Goal: Task Accomplishment & Management: Manage account settings

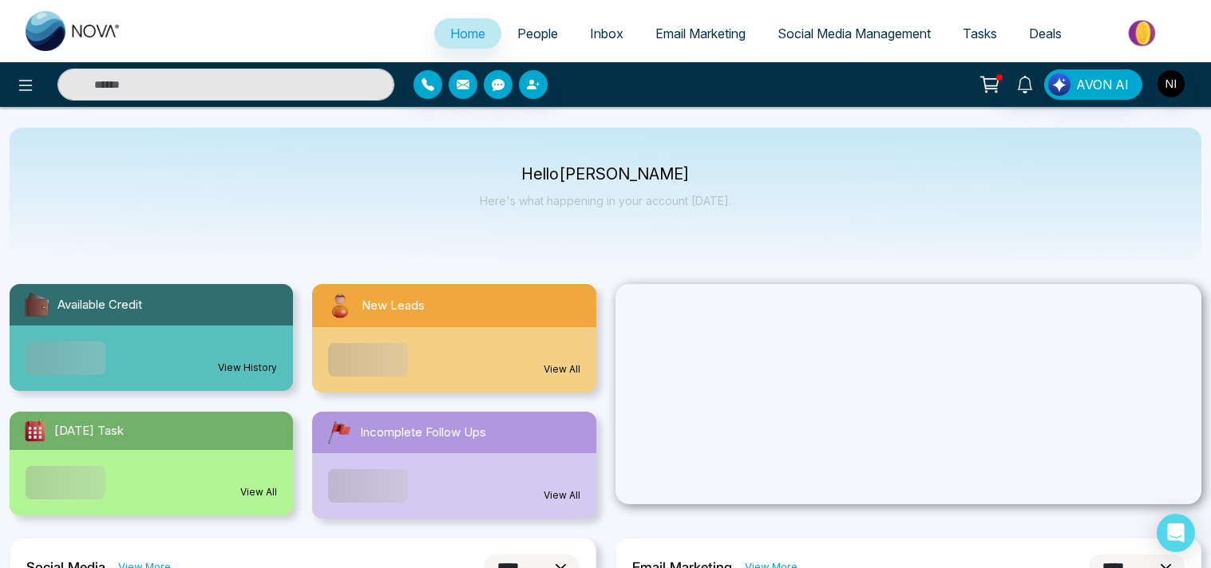
select select "*"
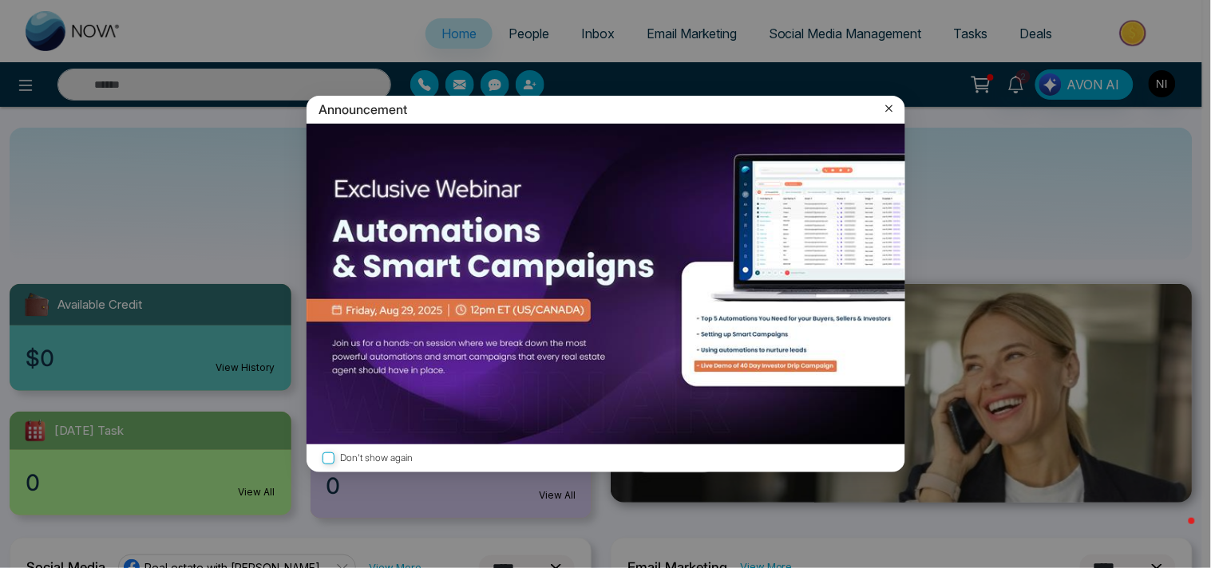
click at [881, 113] on icon at bounding box center [889, 109] width 16 height 16
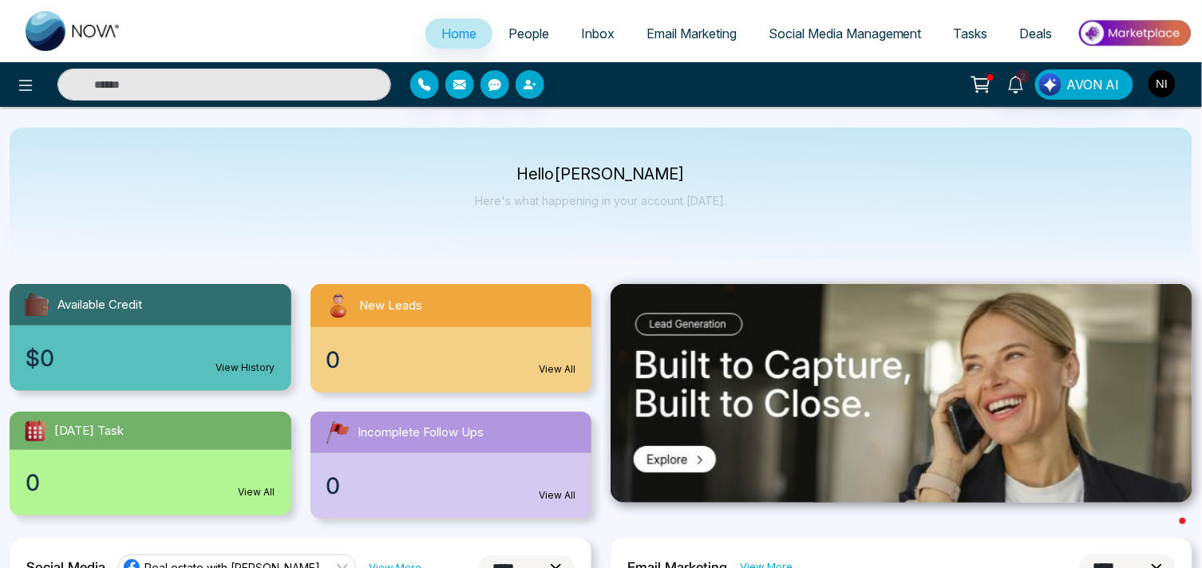
click at [531, 37] on span "People" at bounding box center [529, 34] width 41 height 16
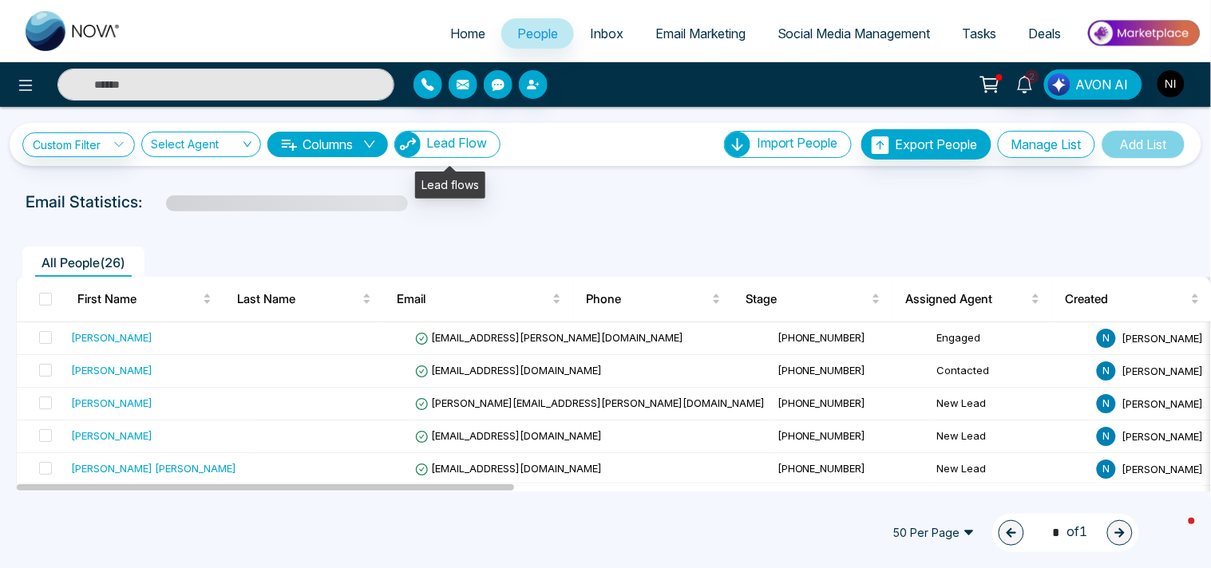
click at [453, 148] on span "Lead Flow" at bounding box center [456, 143] width 61 height 16
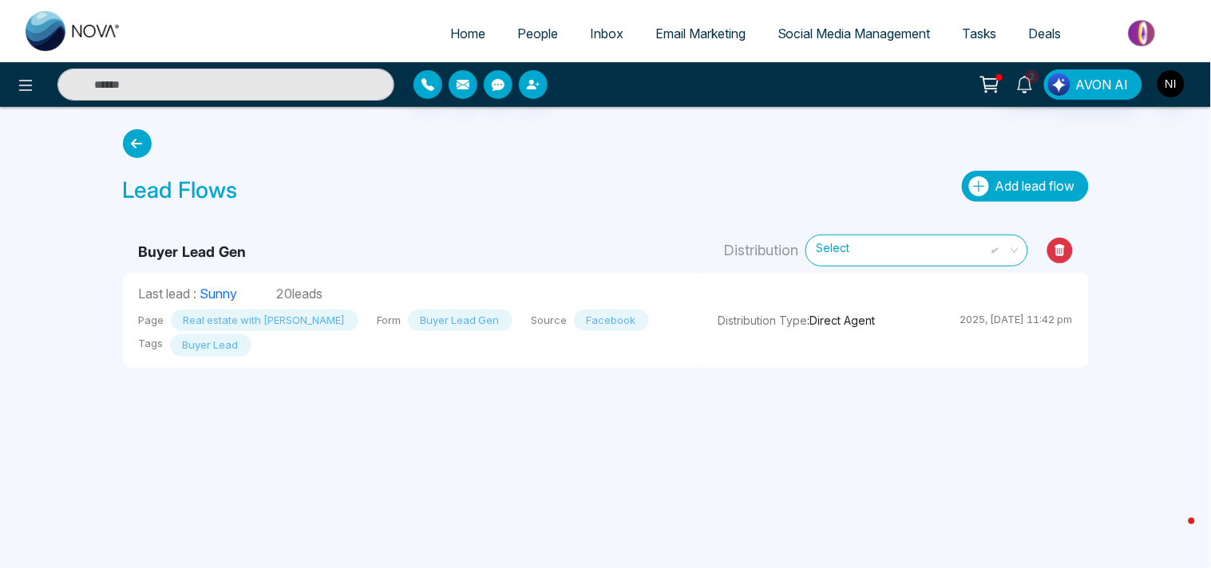
click at [978, 181] on icon "button" at bounding box center [979, 186] width 20 height 20
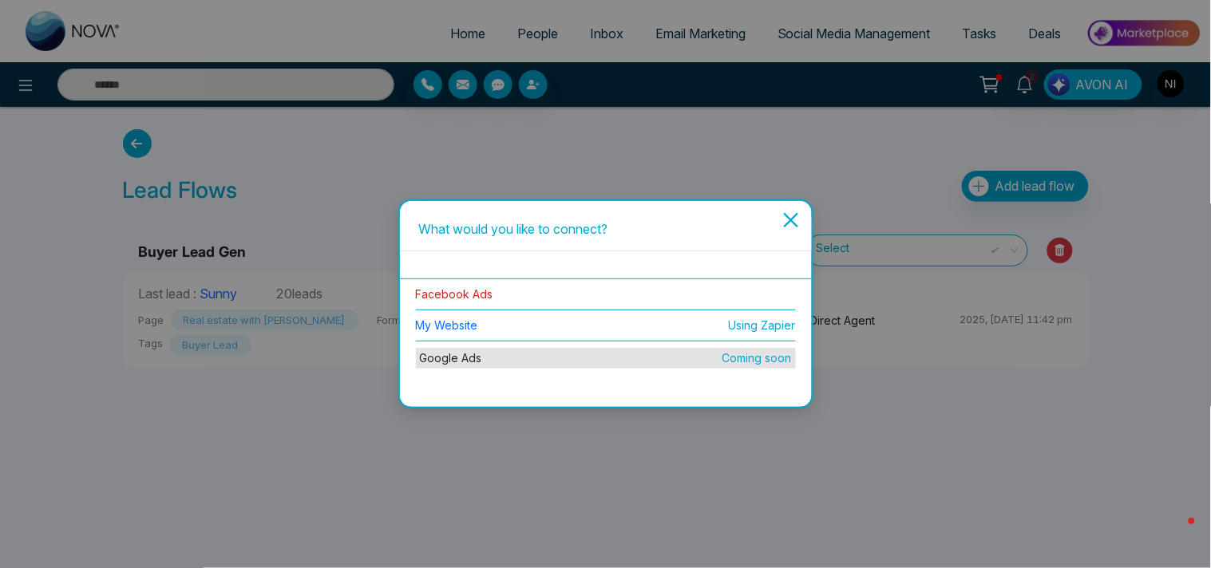
click at [452, 297] on link "Facebook Ads" at bounding box center [454, 294] width 77 height 14
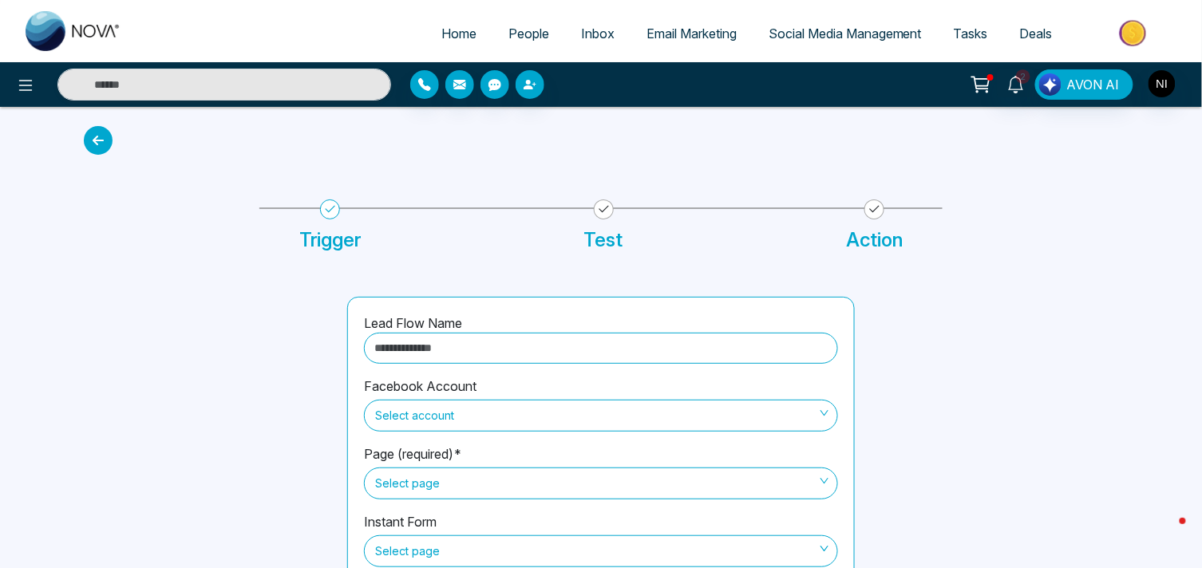
click at [520, 345] on input "text" at bounding box center [601, 348] width 474 height 31
type input "**********"
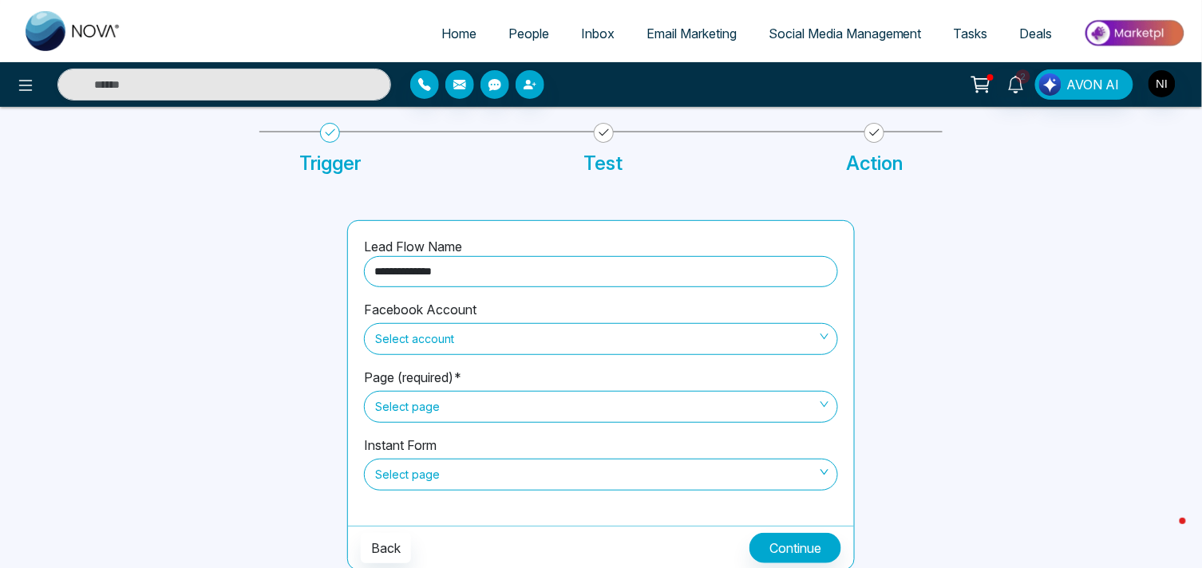
scroll to position [77, 0]
click at [440, 340] on span "Select account" at bounding box center [601, 338] width 452 height 27
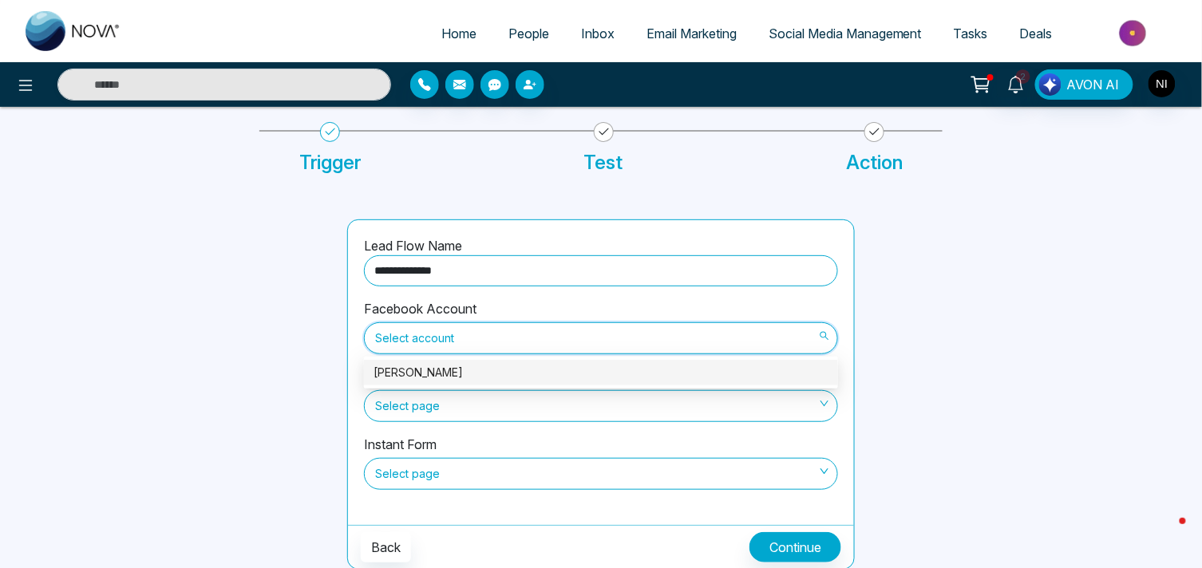
click at [420, 376] on div "Naeem Iqbal" at bounding box center [601, 373] width 455 height 18
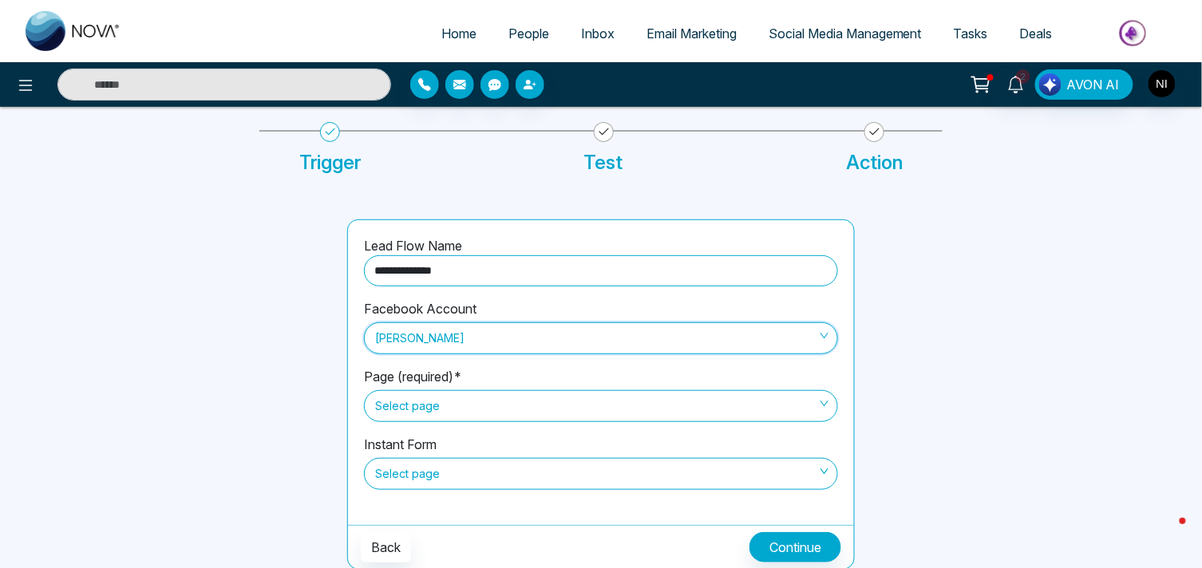
click at [402, 403] on span "Select page" at bounding box center [601, 406] width 452 height 27
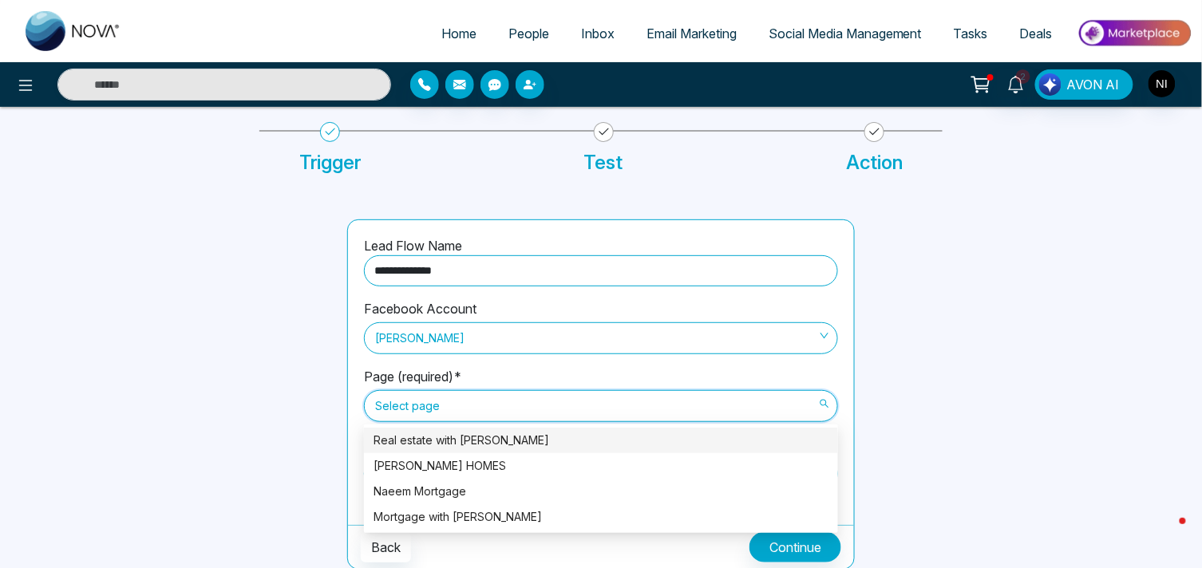
click at [399, 443] on div "Real estate with [PERSON_NAME]" at bounding box center [601, 441] width 455 height 18
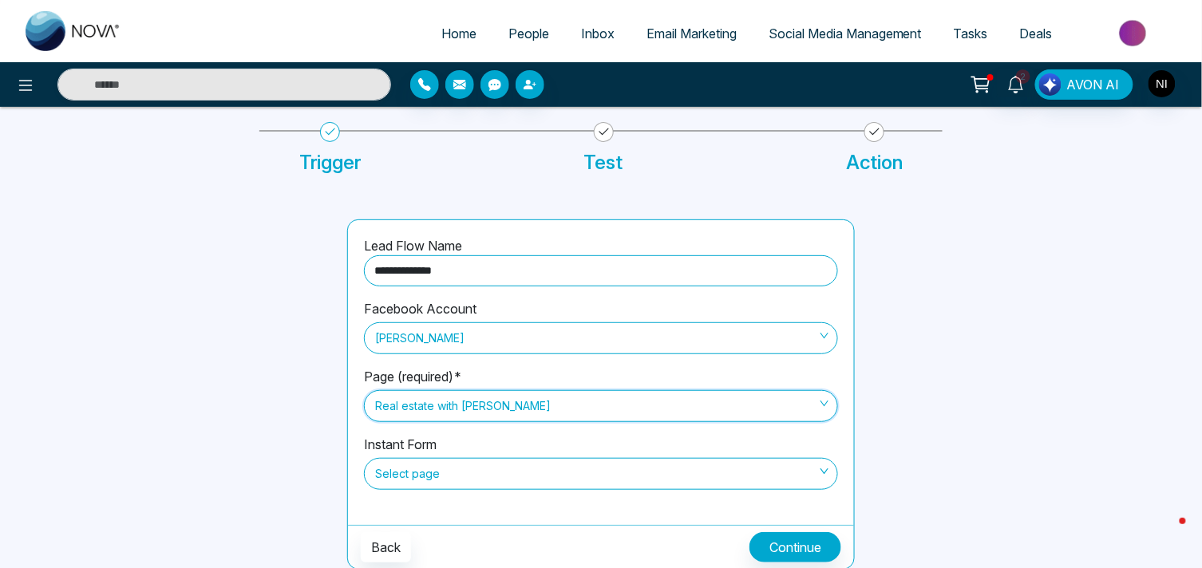
click at [394, 473] on span "Select page" at bounding box center [601, 474] width 452 height 27
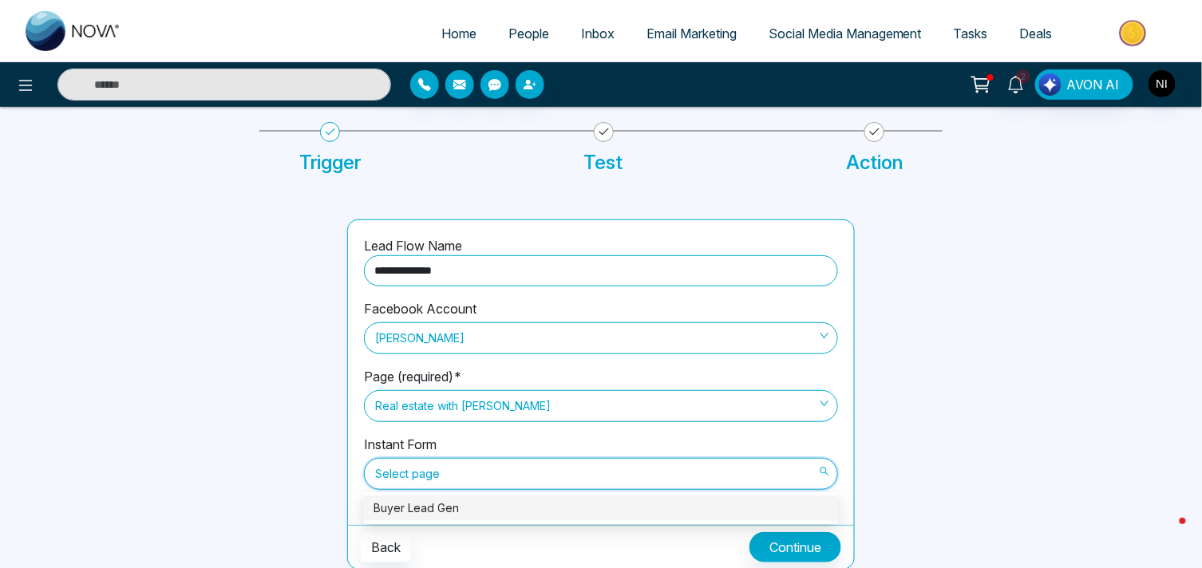
click at [407, 503] on div "Buyer Lead Gen" at bounding box center [601, 509] width 455 height 18
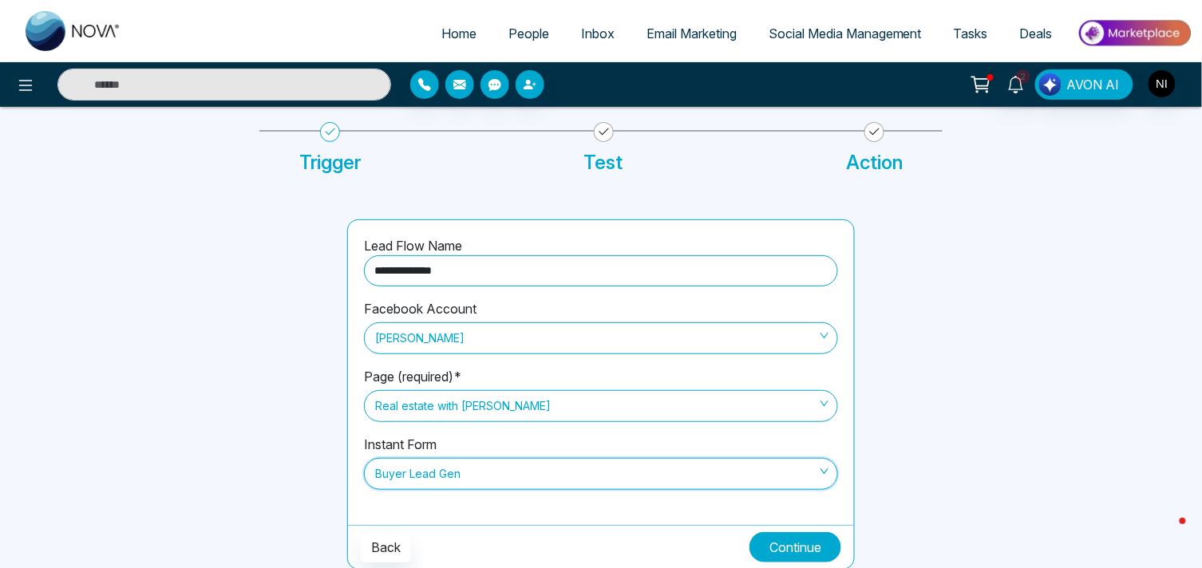
click at [813, 537] on button "Continue" at bounding box center [796, 548] width 92 height 30
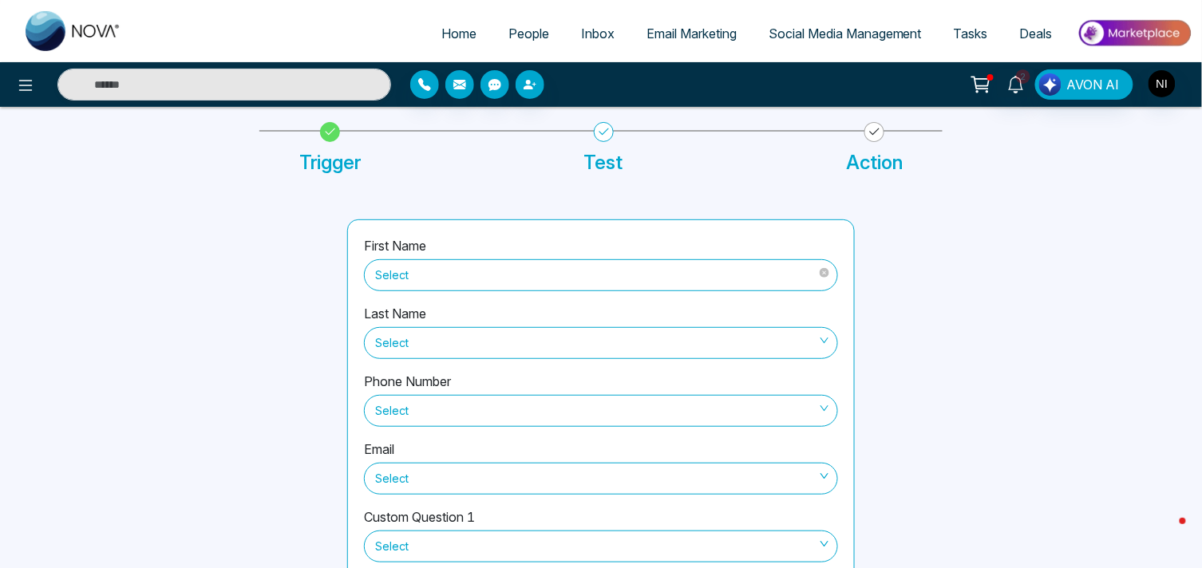
click at [555, 279] on span "Select" at bounding box center [601, 275] width 452 height 27
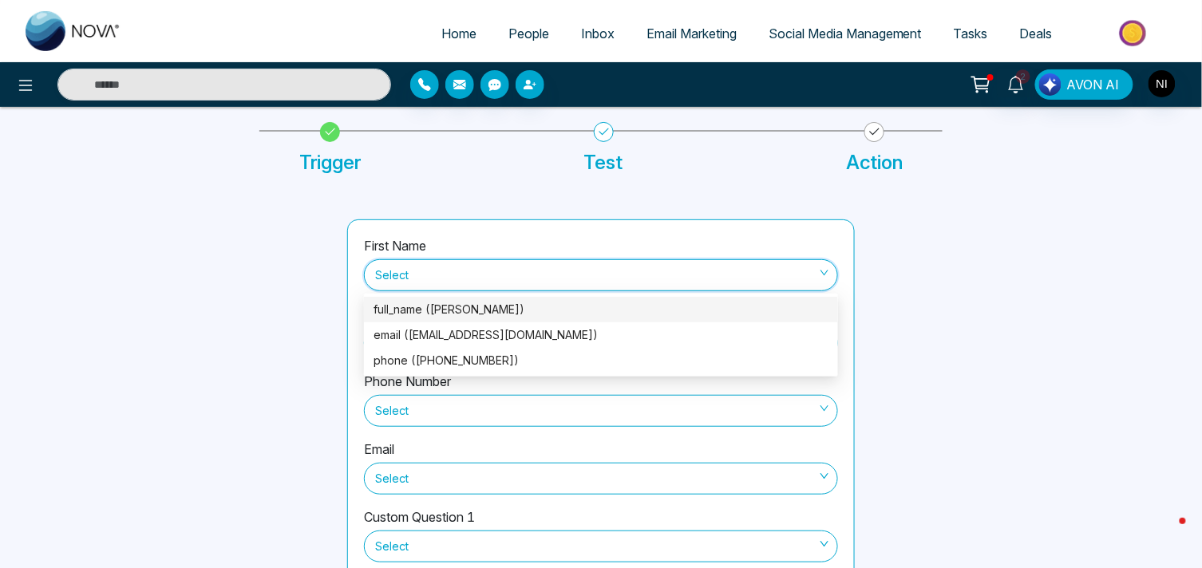
click at [496, 313] on div "full_name (Kamil Khan)" at bounding box center [601, 310] width 455 height 18
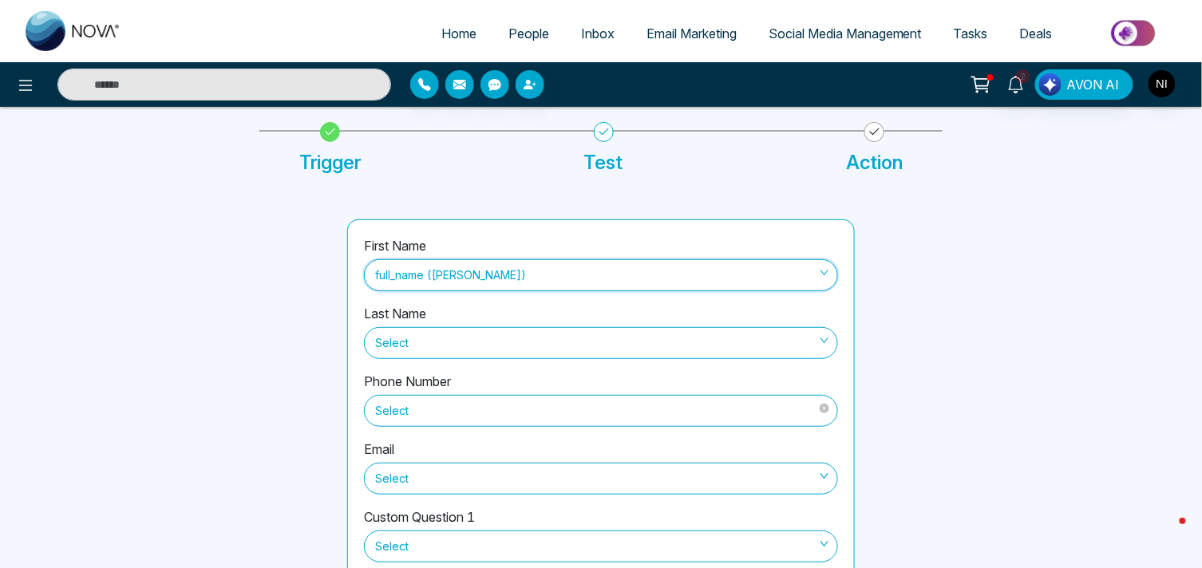
click at [521, 410] on span "Select" at bounding box center [601, 411] width 452 height 27
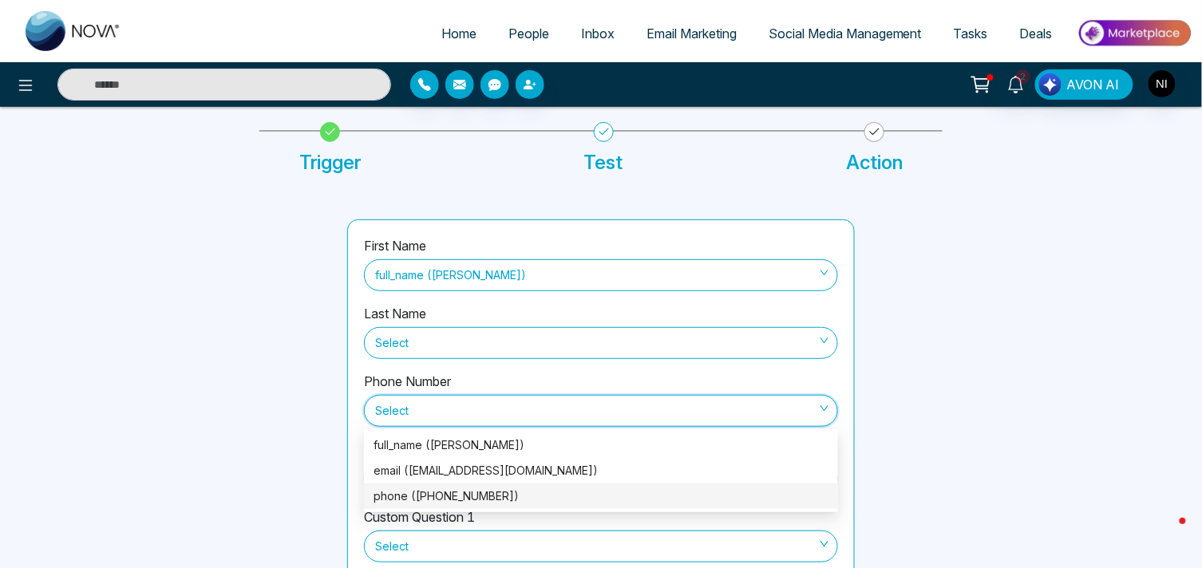
click at [488, 504] on div "phone ((416) 346-1401)" at bounding box center [601, 497] width 455 height 18
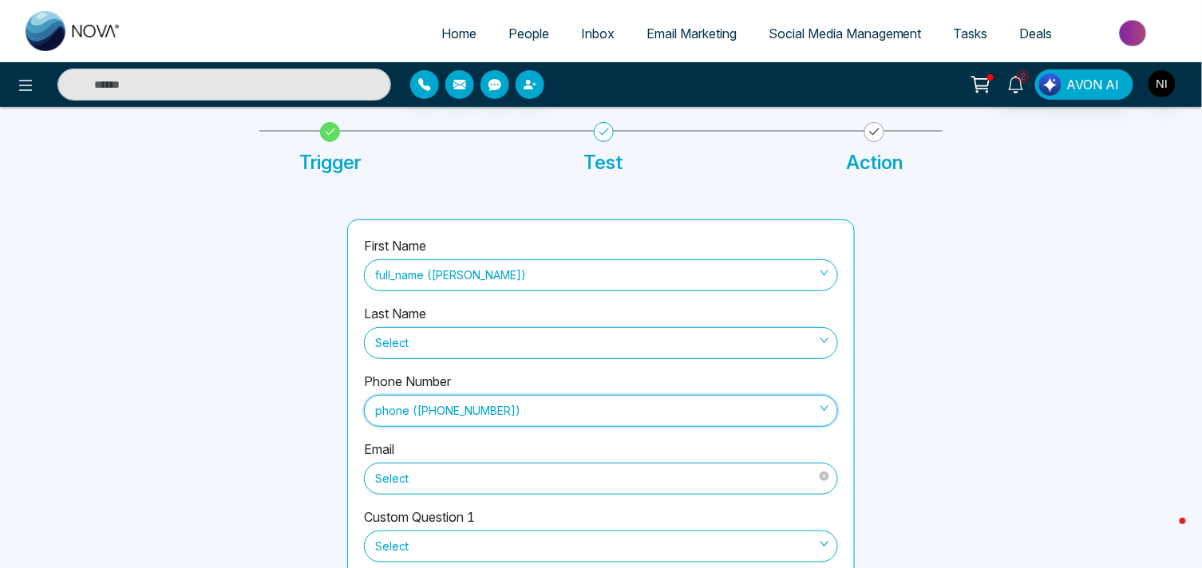
click at [506, 485] on span "Select" at bounding box center [601, 478] width 452 height 27
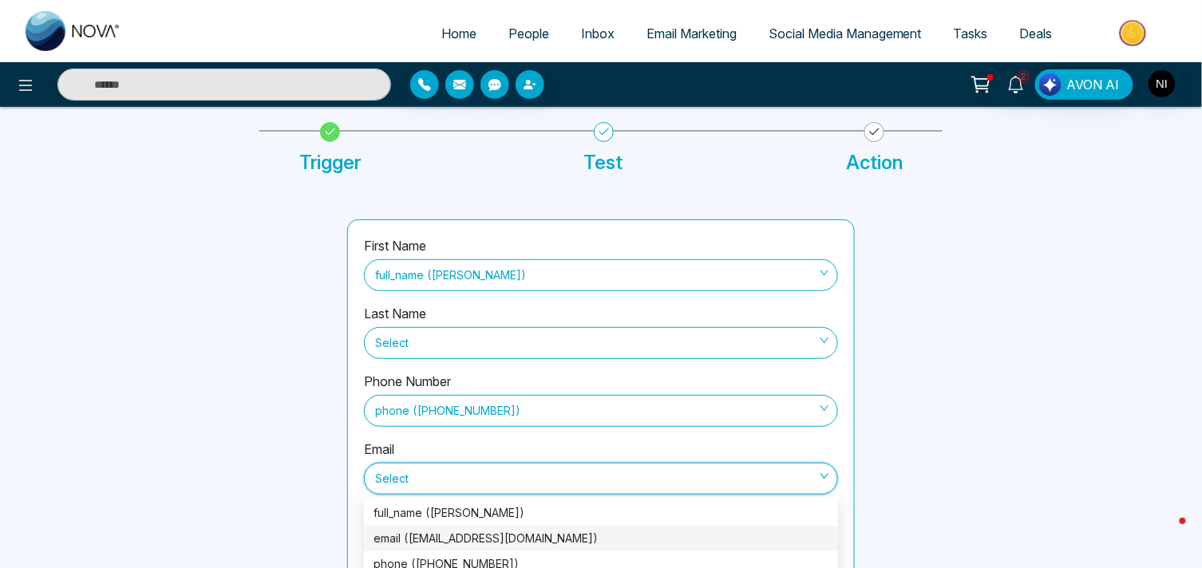
click at [476, 539] on div "email (khan6847@mylaurier.ca)" at bounding box center [601, 539] width 455 height 18
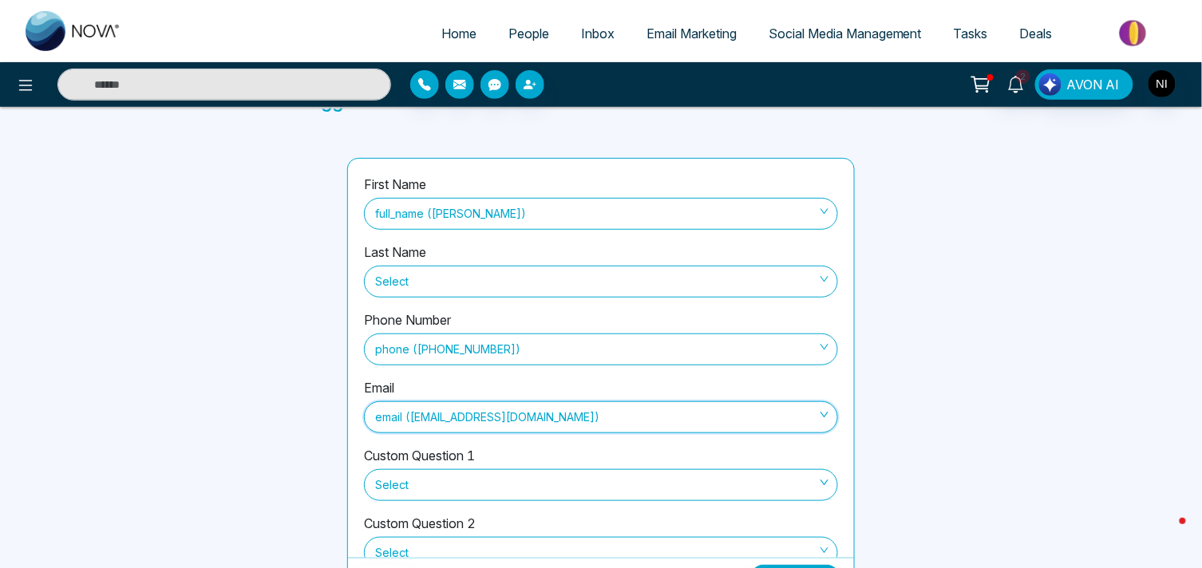
scroll to position [172, 0]
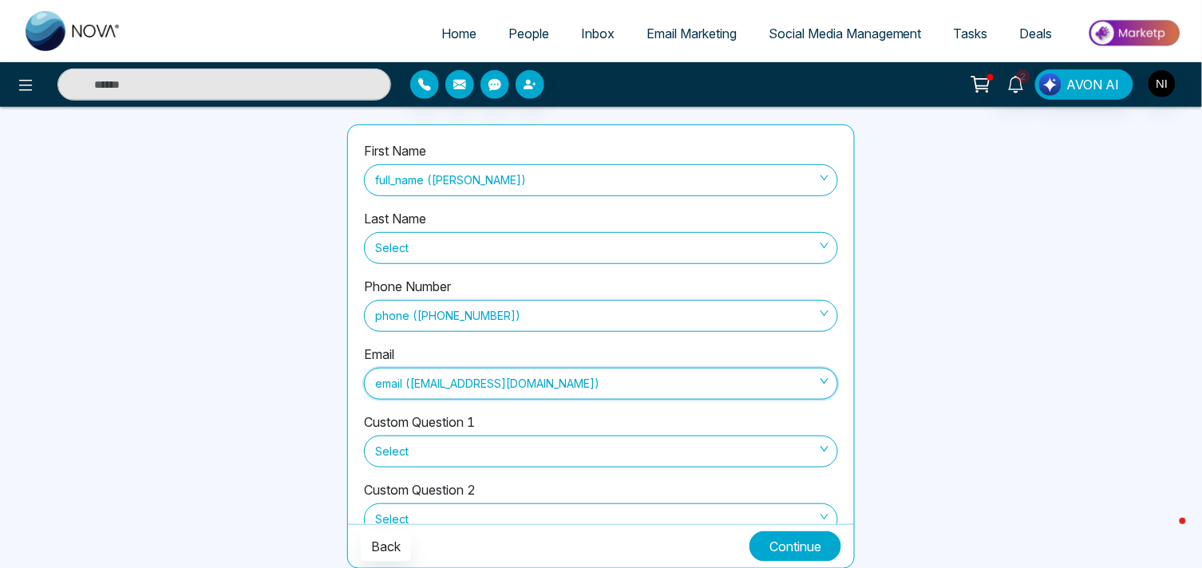
click at [762, 544] on button "Continue" at bounding box center [796, 547] width 92 height 30
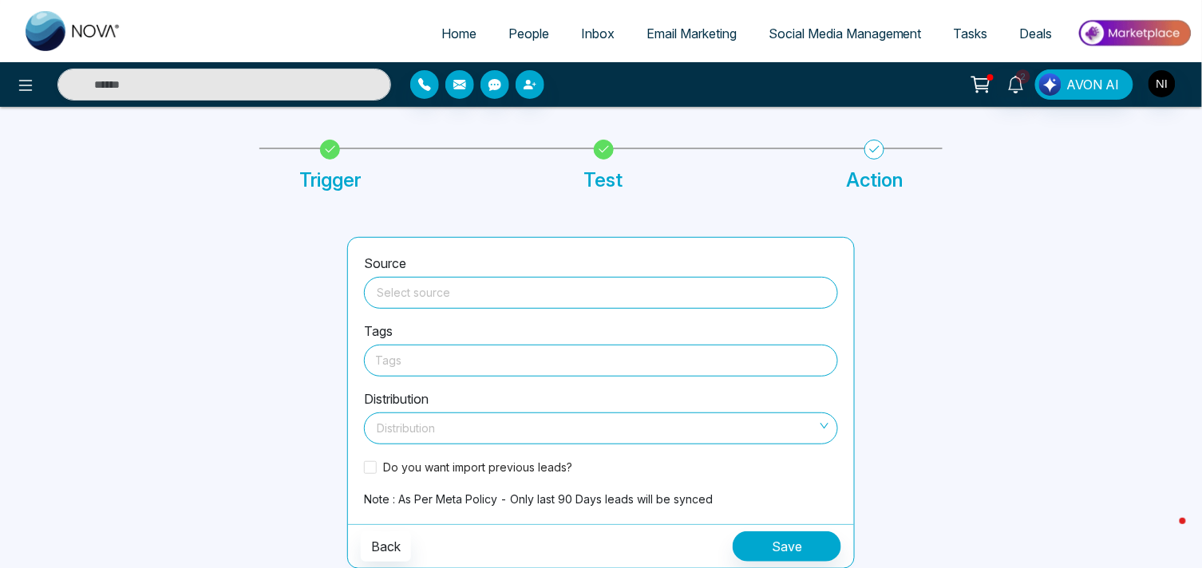
click at [512, 290] on input "search" at bounding box center [601, 290] width 455 height 24
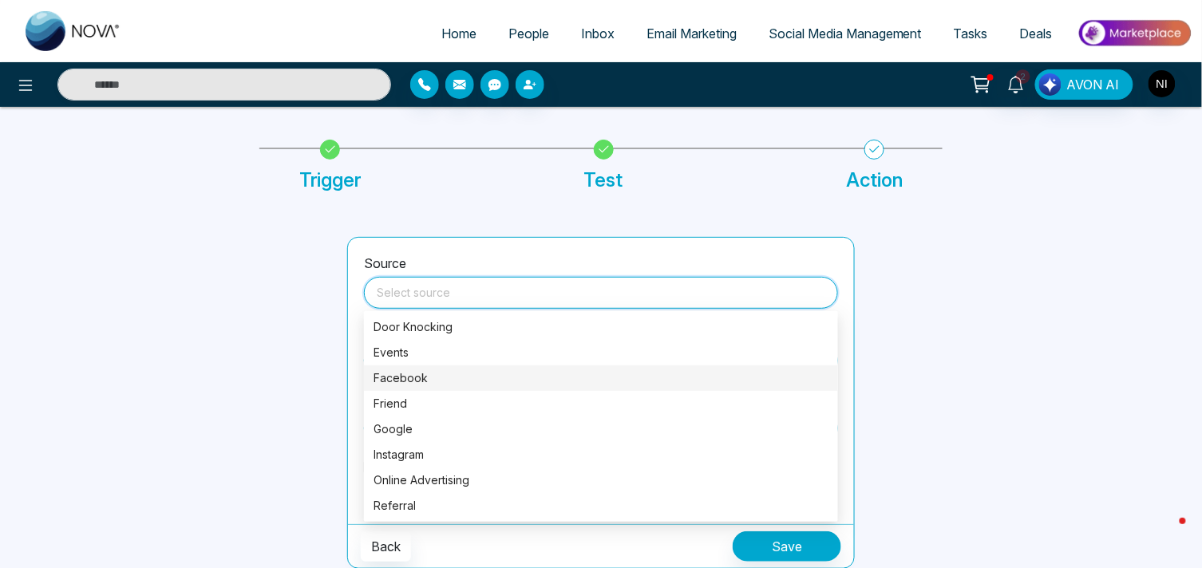
click at [424, 370] on div "Facebook" at bounding box center [601, 379] width 455 height 18
type input "********"
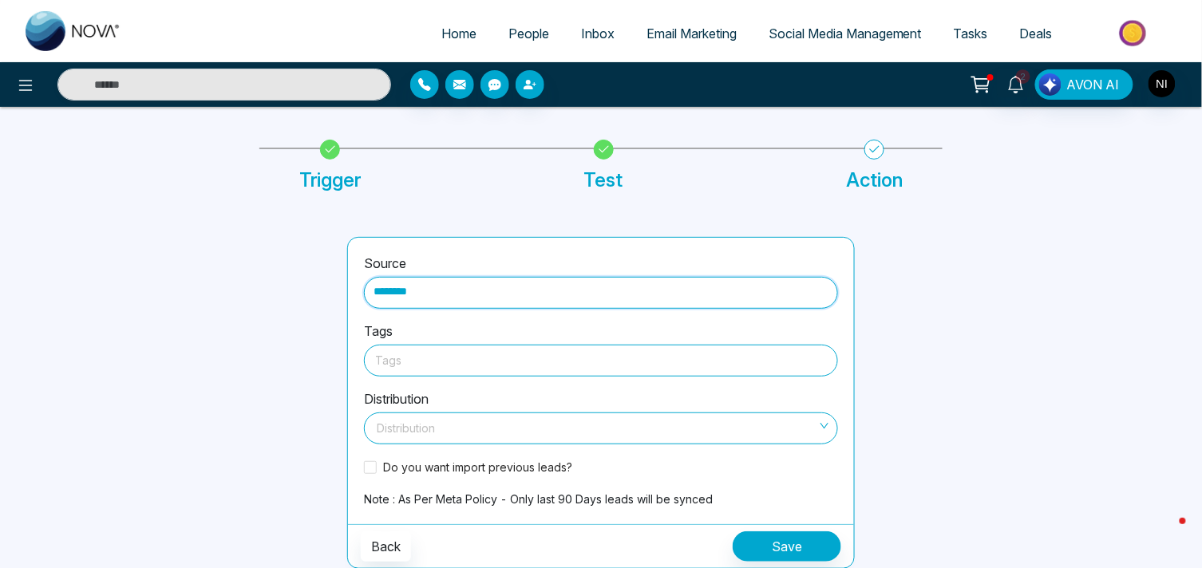
click at [447, 370] on div "Tags" at bounding box center [601, 361] width 474 height 32
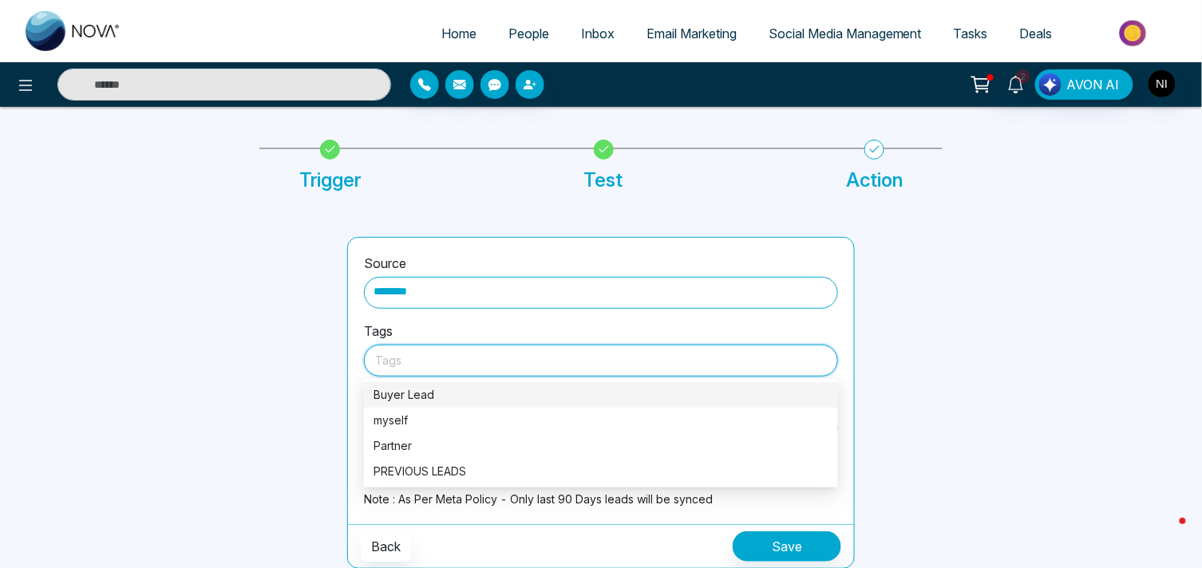
click at [449, 393] on div "Buyer Lead" at bounding box center [601, 395] width 455 height 18
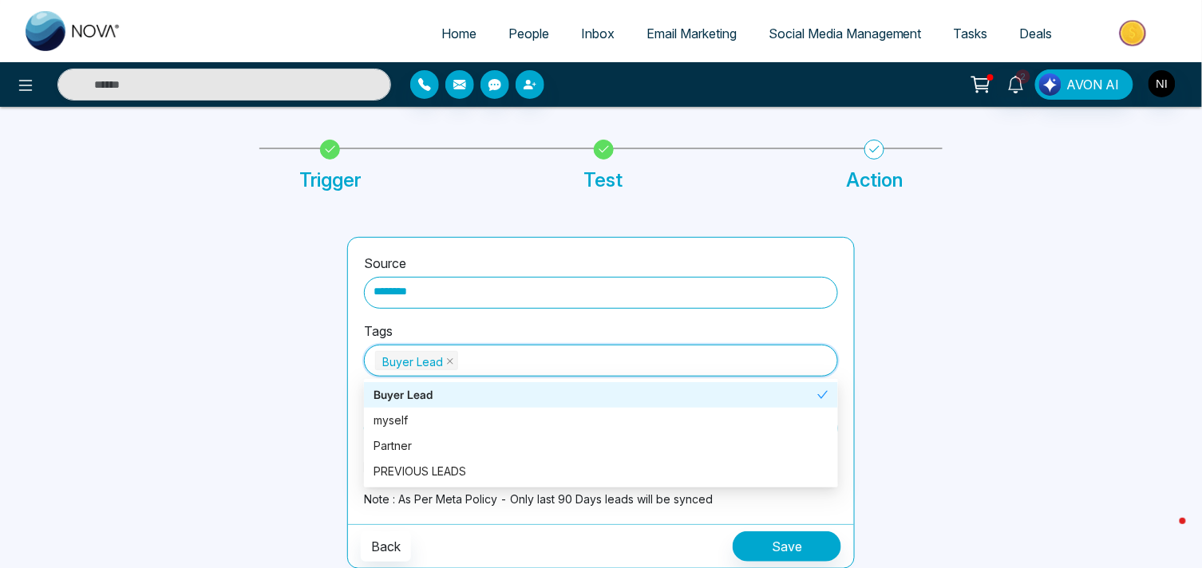
click at [330, 348] on div at bounding box center [205, 403] width 263 height 332
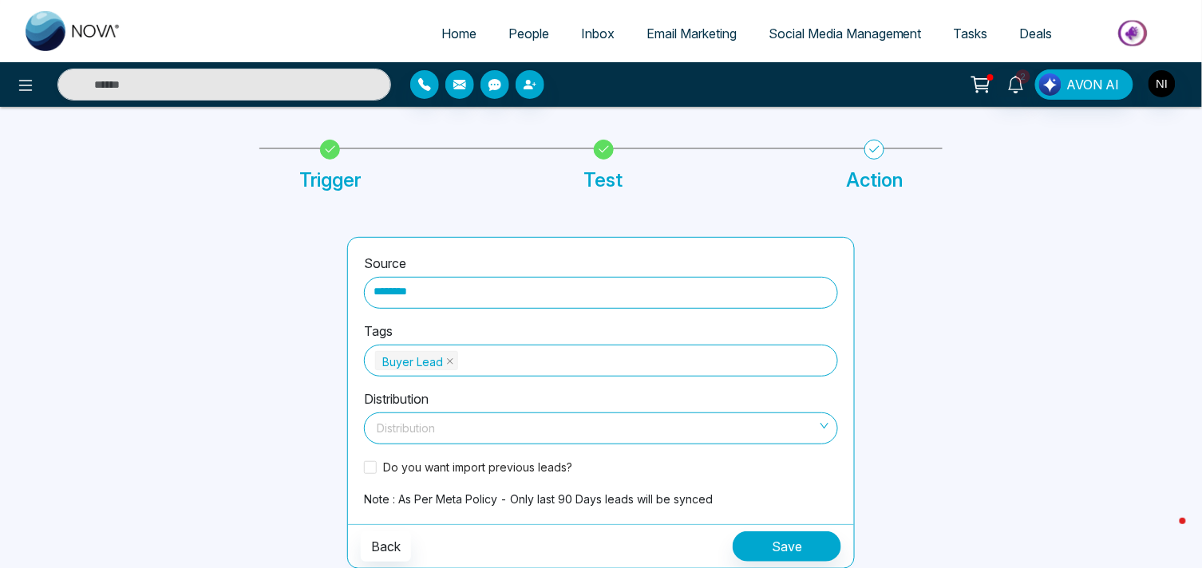
click at [406, 428] on input "search" at bounding box center [596, 426] width 444 height 24
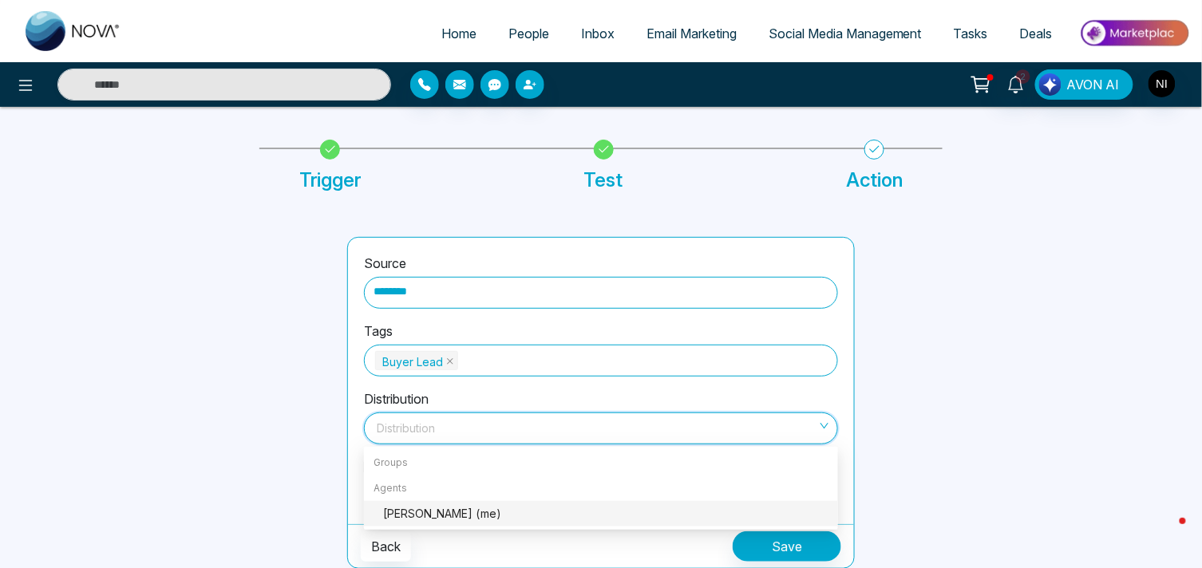
click at [406, 511] on div "NAEEM IQBAL (me)" at bounding box center [605, 514] width 445 height 18
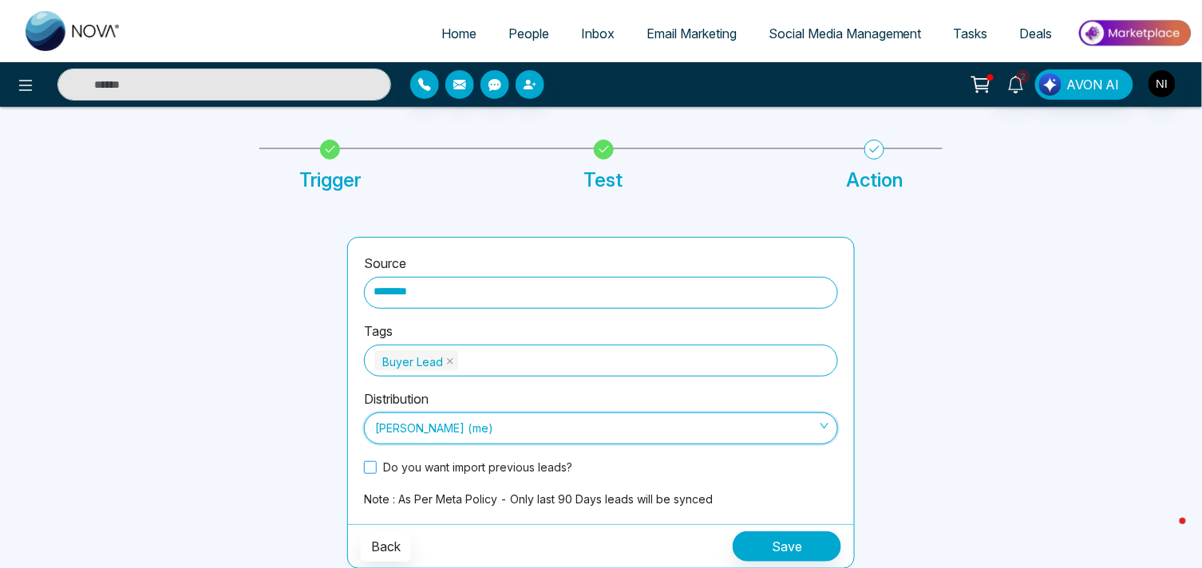
click at [368, 469] on span at bounding box center [370, 467] width 13 height 13
click at [777, 548] on button "Save" at bounding box center [787, 547] width 109 height 30
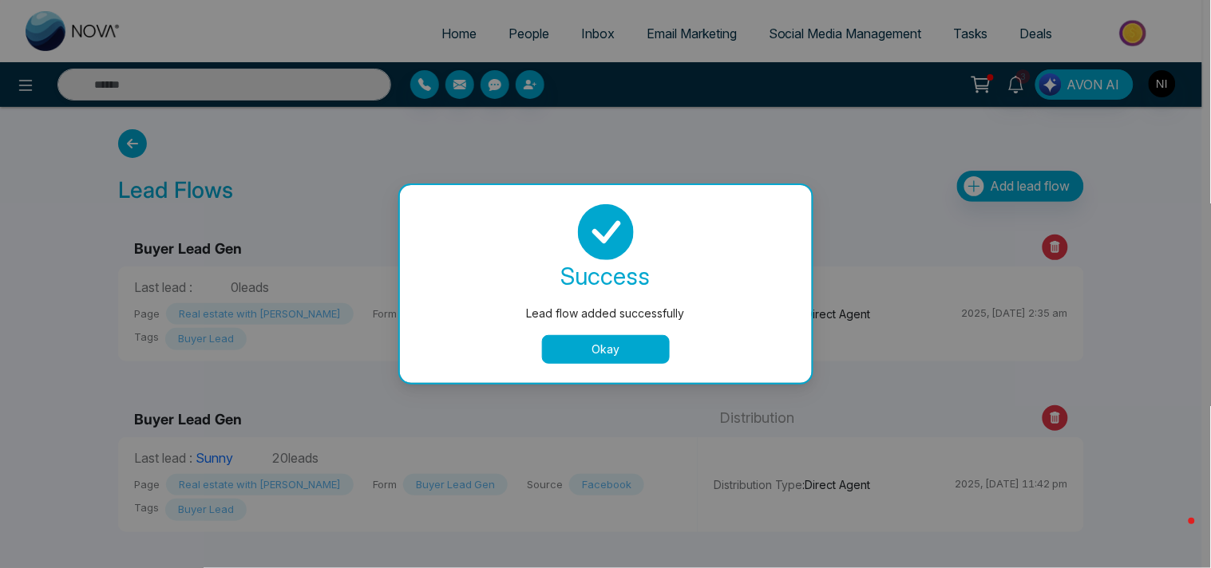
click at [588, 342] on button "Okay" at bounding box center [606, 349] width 128 height 29
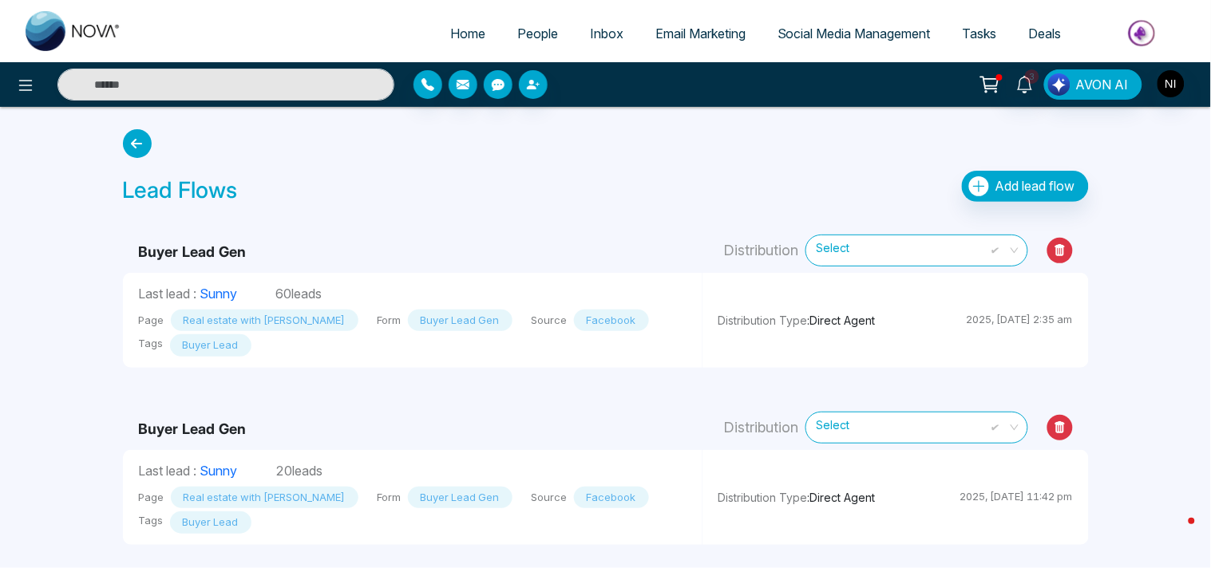
click at [1063, 426] on icon at bounding box center [1060, 428] width 10 height 12
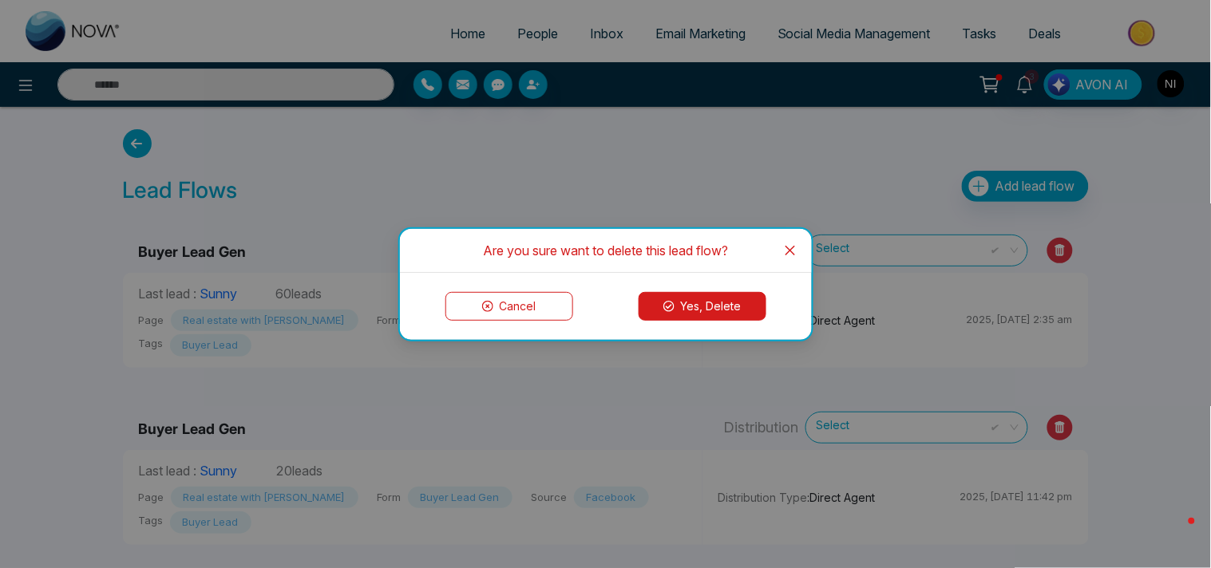
click at [731, 302] on button "Yes, Delete" at bounding box center [703, 306] width 128 height 29
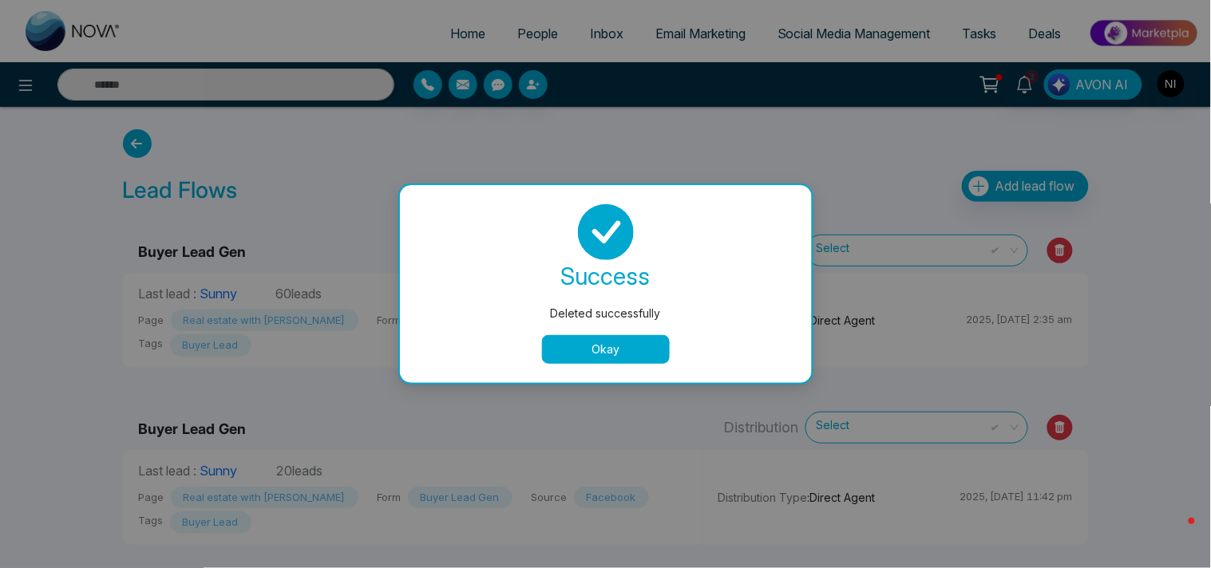
click at [653, 351] on button "Okay" at bounding box center [606, 349] width 128 height 29
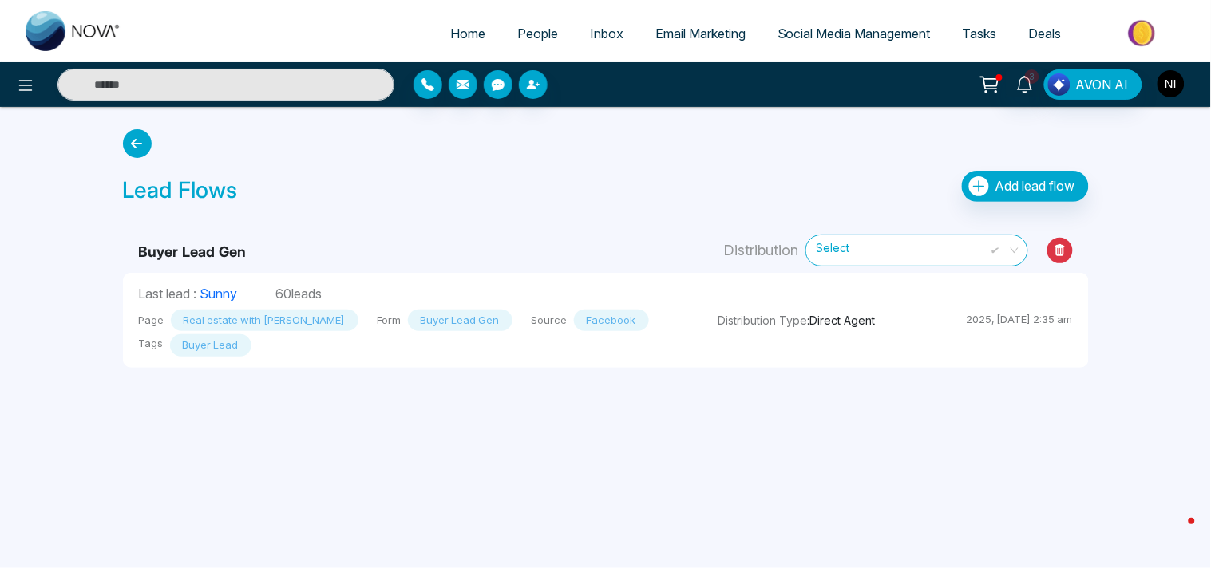
click at [1161, 89] on img "button" at bounding box center [1171, 83] width 27 height 27
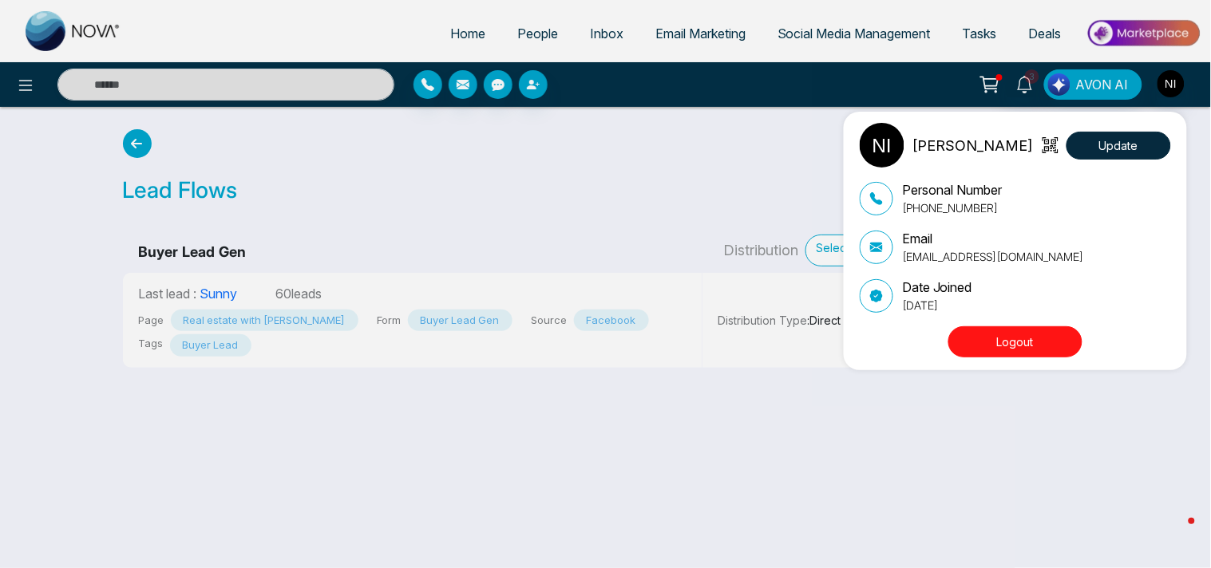
click at [1044, 354] on button "Logout" at bounding box center [1015, 342] width 134 height 31
